Goal: Communication & Community: Ask a question

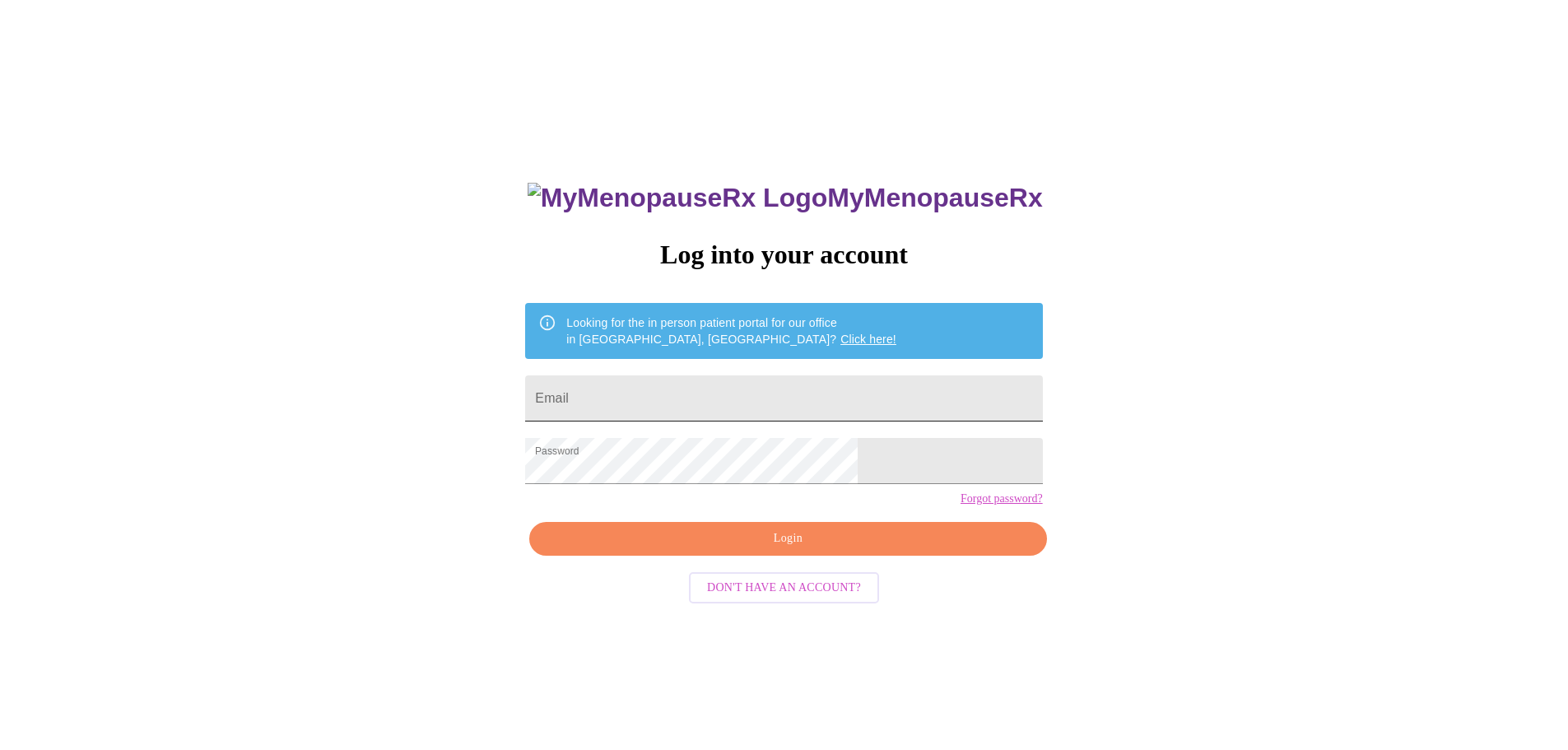
click at [745, 391] on input "Email" at bounding box center [784, 398] width 517 height 46
type input "[EMAIL_ADDRESS][DOMAIN_NAME]"
click at [735, 549] on span "Login" at bounding box center [787, 538] width 479 height 21
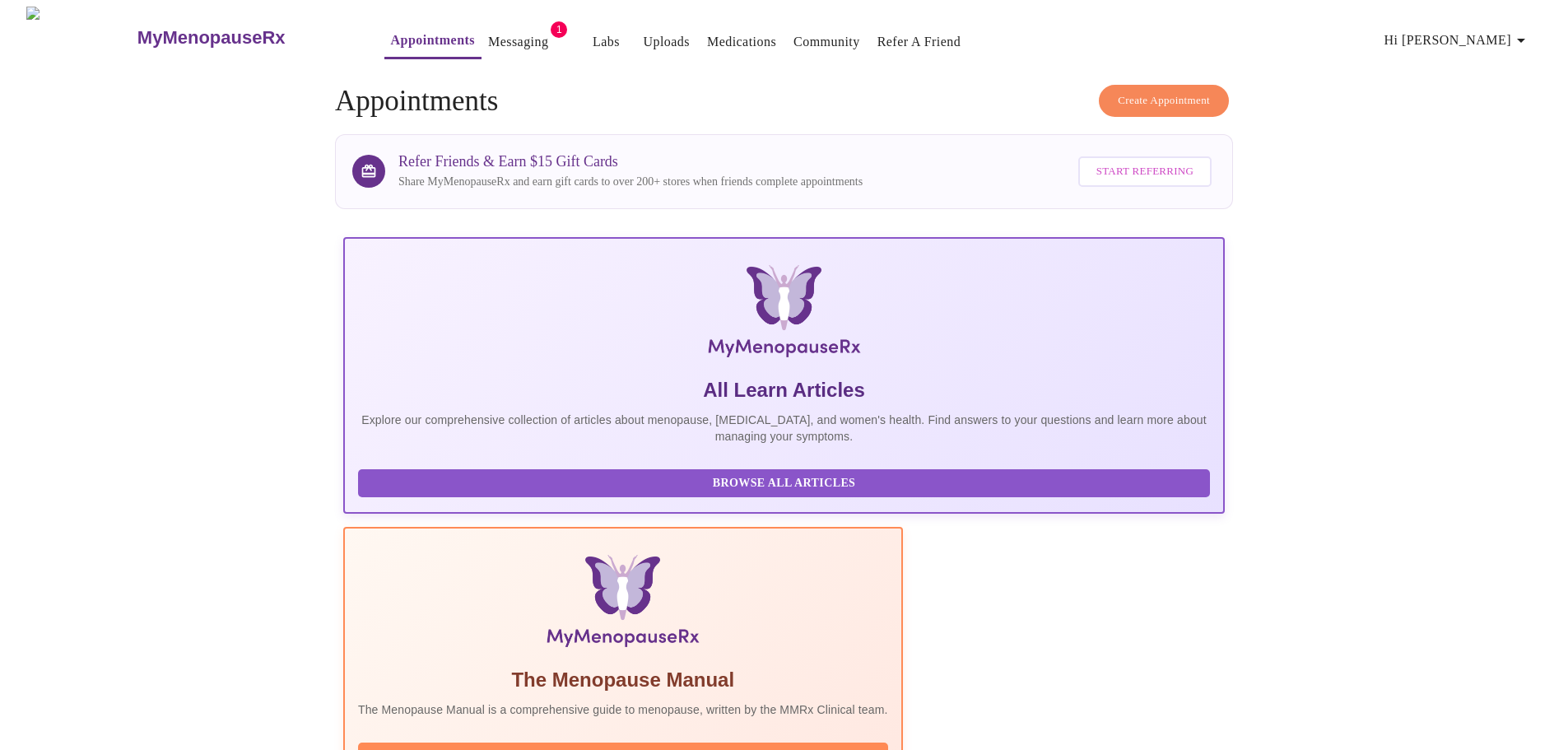
click at [488, 43] on link "Messaging" at bounding box center [518, 42] width 60 height 23
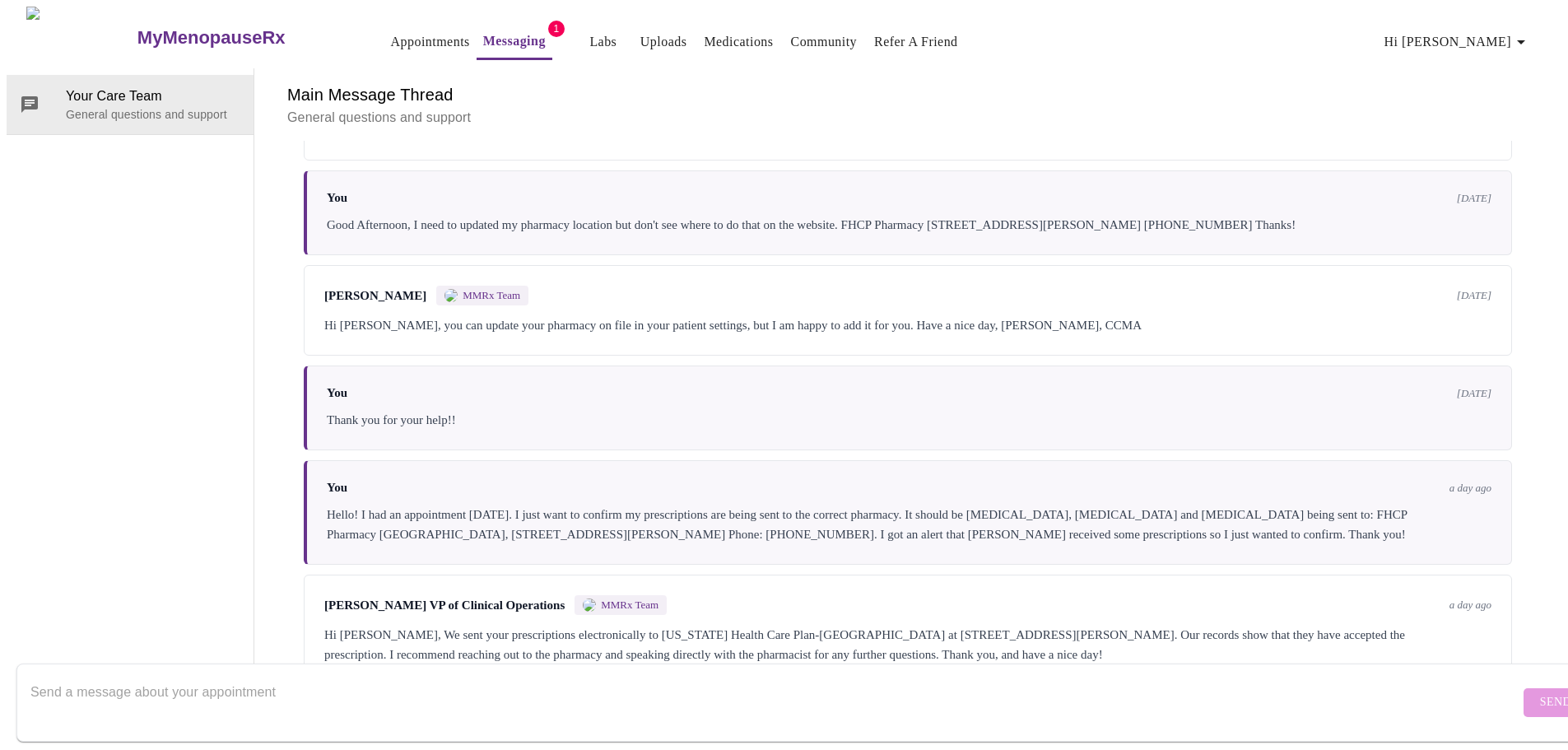
scroll to position [1521, 0]
